Goal: Transaction & Acquisition: Purchase product/service

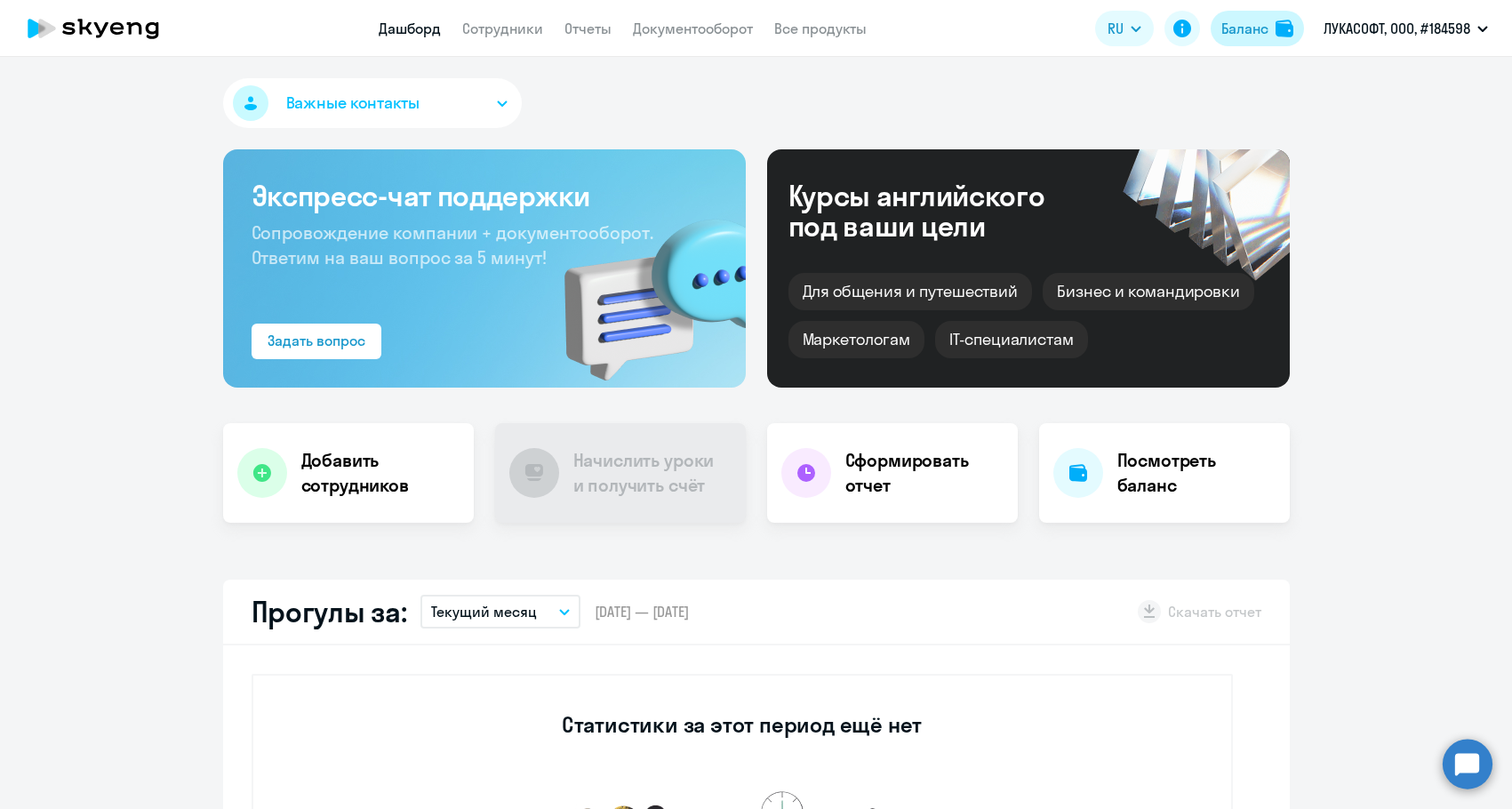
click at [1247, 30] on div "Баланс" at bounding box center [1244, 28] width 47 height 21
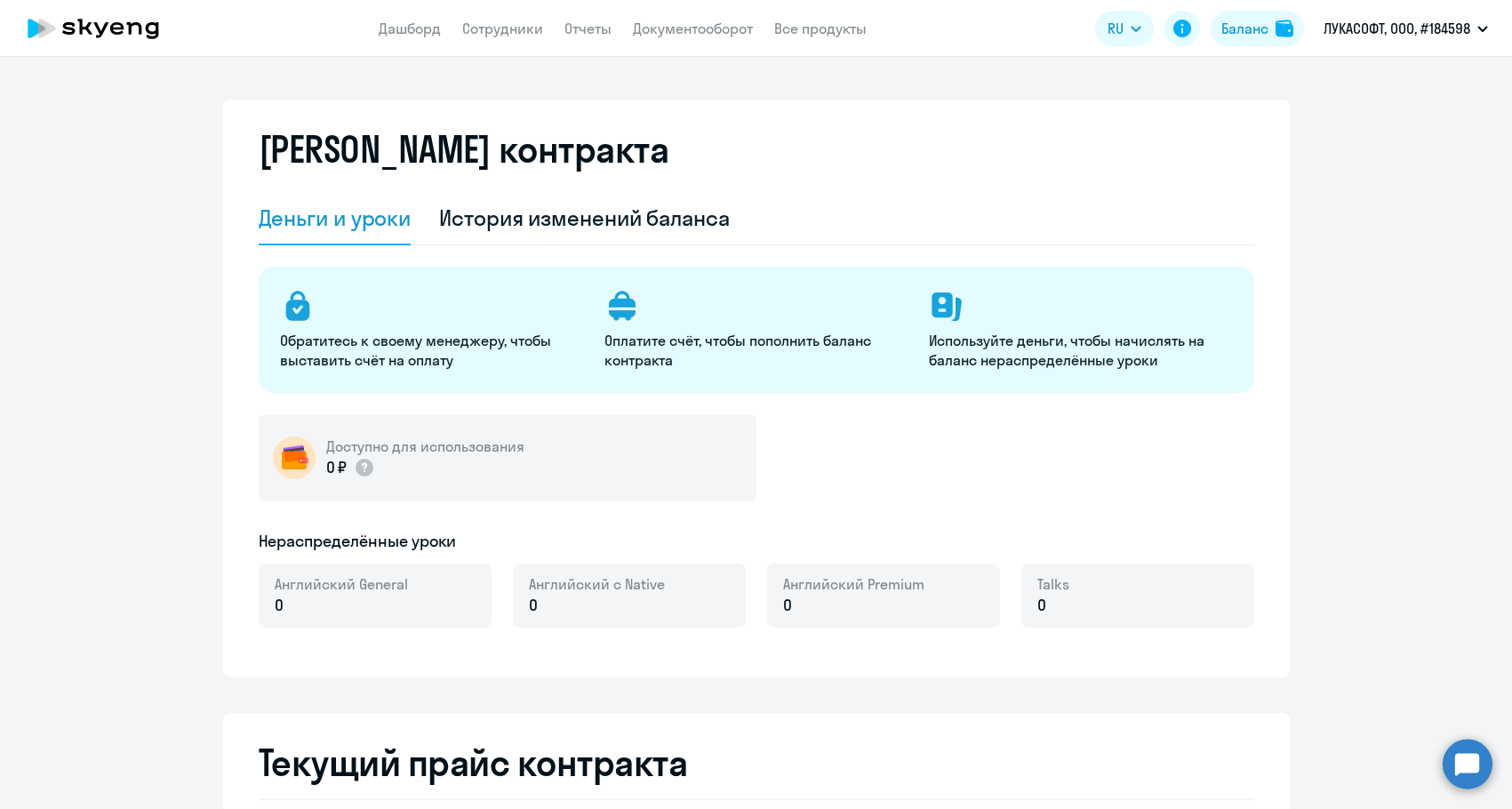
select select "english_adult_not_native_speaker"
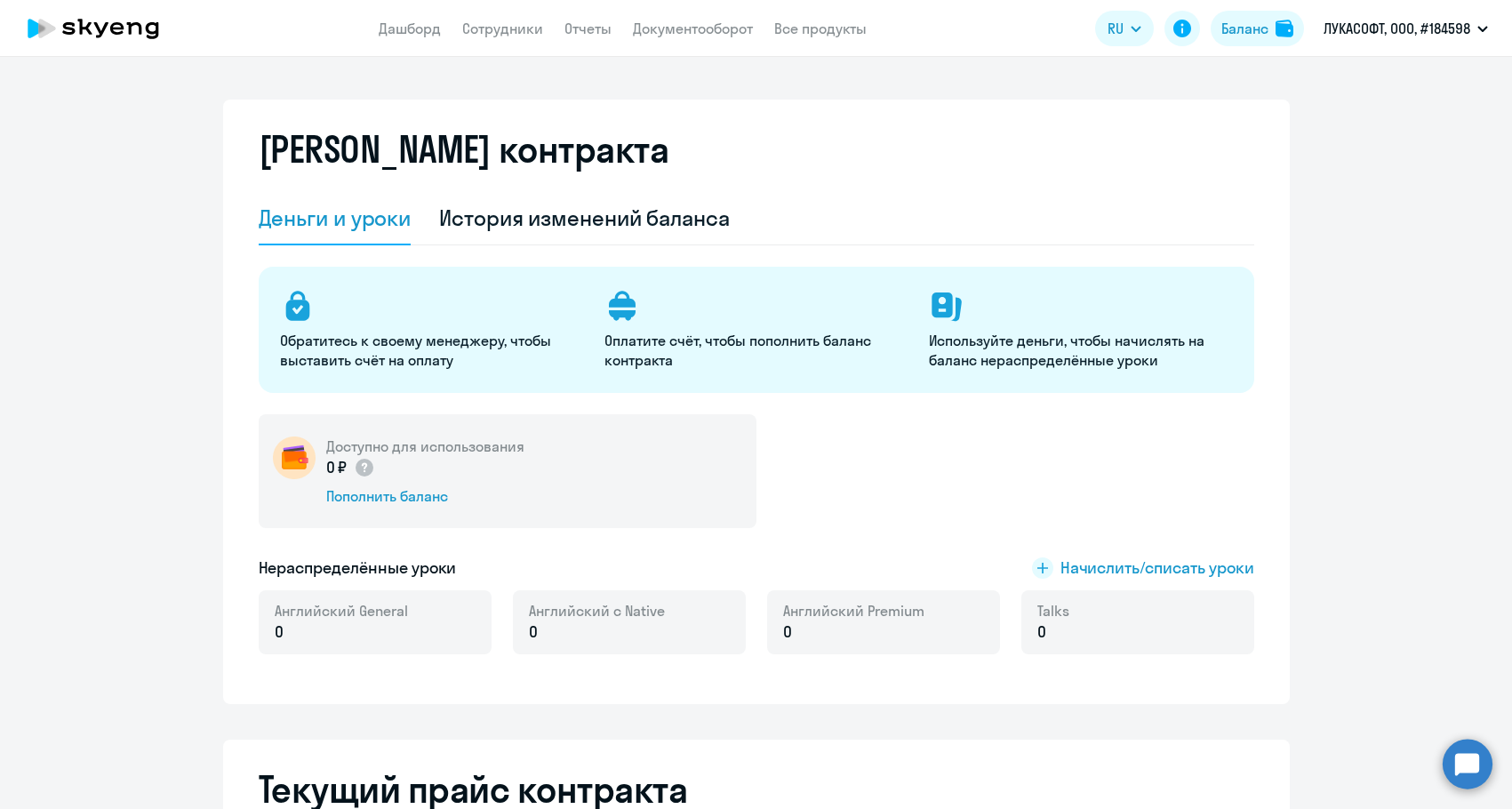
click at [361, 483] on div "0 ₽ Пополнить баланс" at bounding box center [425, 481] width 198 height 50
click at [354, 500] on div "Пополнить баланс" at bounding box center [425, 496] width 198 height 19
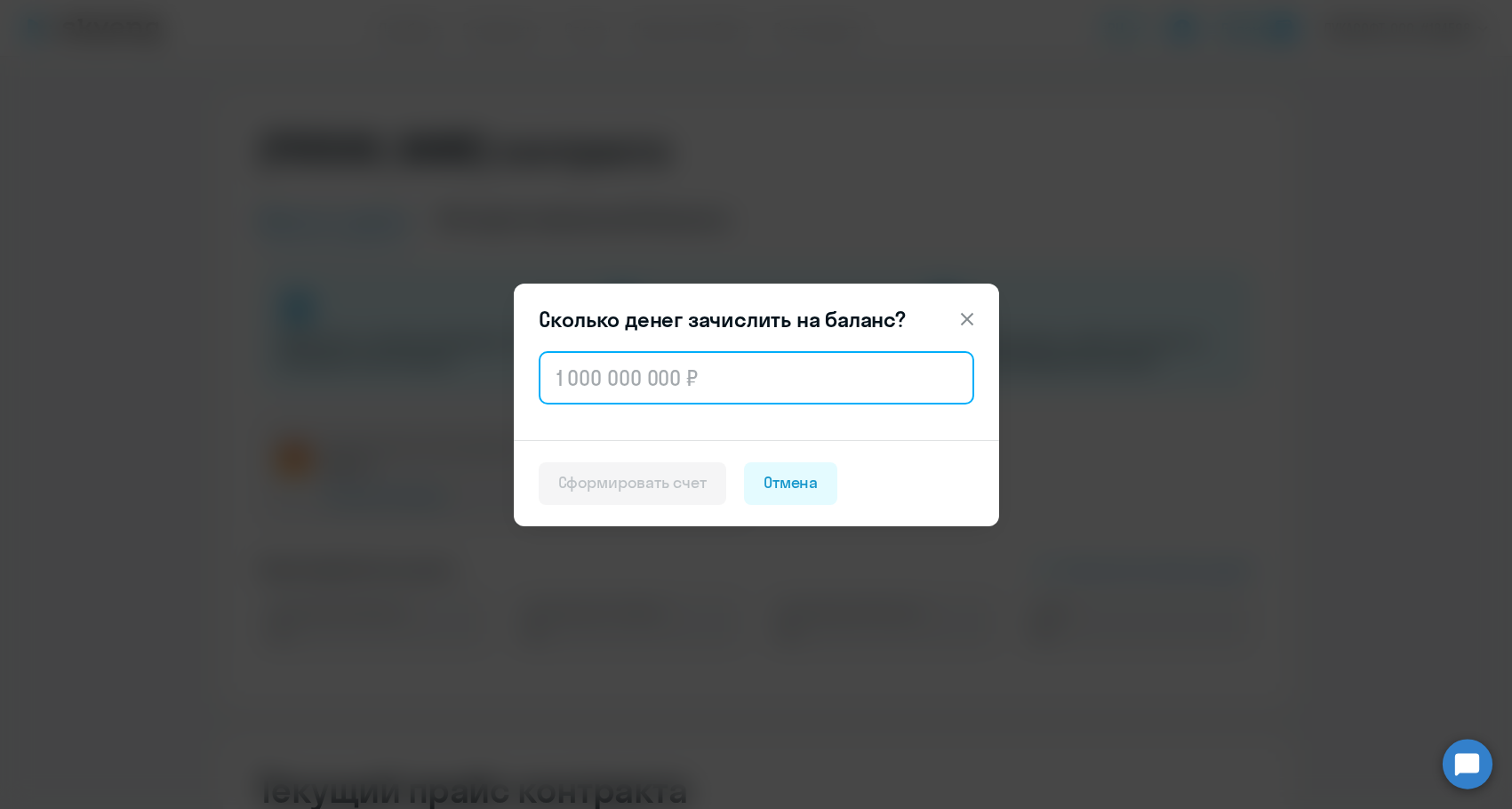
click at [658, 367] on input "text" at bounding box center [756, 378] width 436 height 54
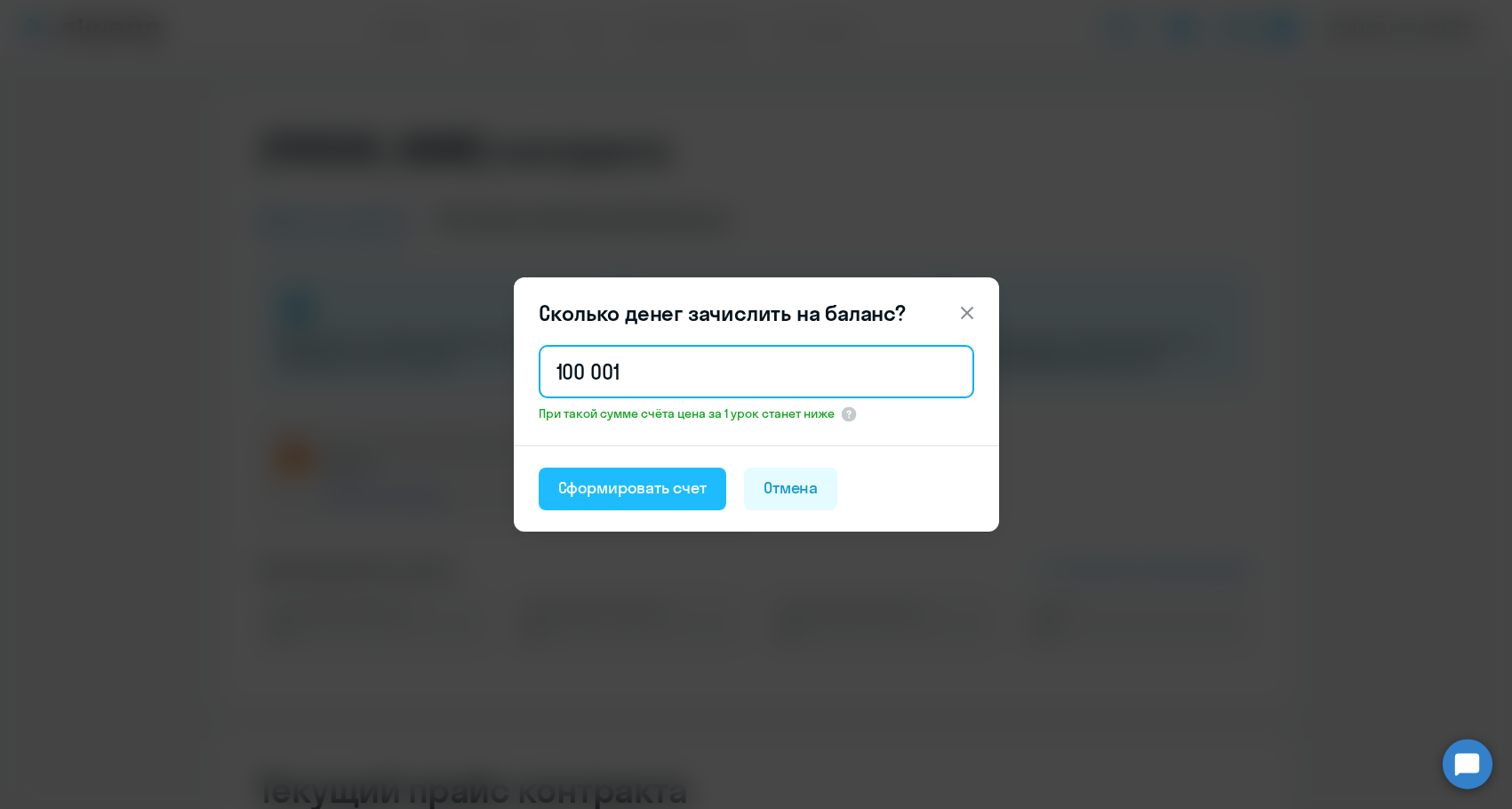
type input "100 001"
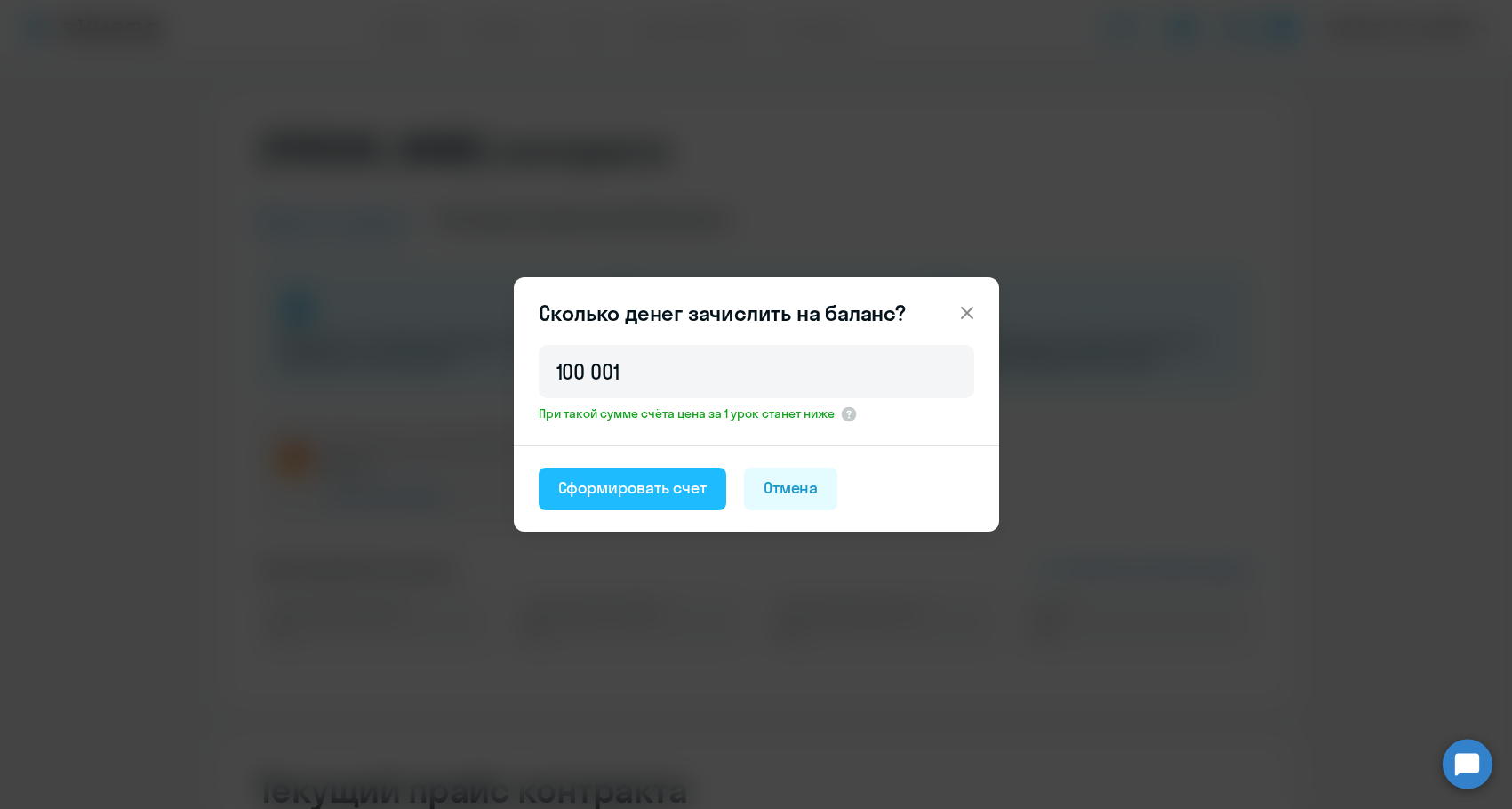
click at [622, 500] on button "Сформировать счет" at bounding box center [631, 489] width 187 height 42
